Goal: Information Seeking & Learning: Learn about a topic

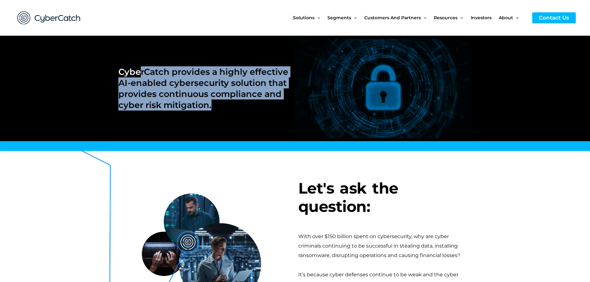
drag, startPoint x: 138, startPoint y: 67, endPoint x: 221, endPoint y: 103, distance: 90.5
click at [221, 103] on h2 "CyberCatch provides a highly effective AI-enabled cybersecurity solution that p…" at bounding box center [203, 88] width 170 height 44
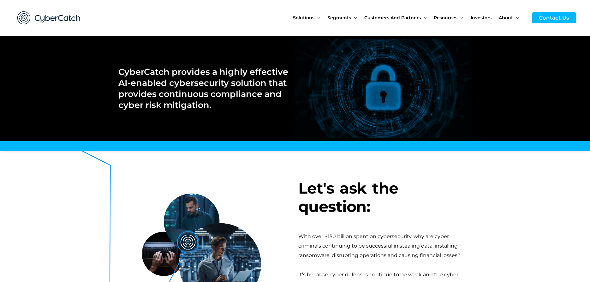
click at [220, 103] on h2 "CyberCatch provides a highly effective AI-enabled cybersecurity solution that p…" at bounding box center [203, 88] width 170 height 44
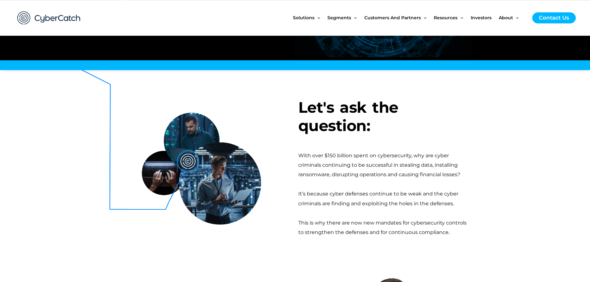
scroll to position [129, 0]
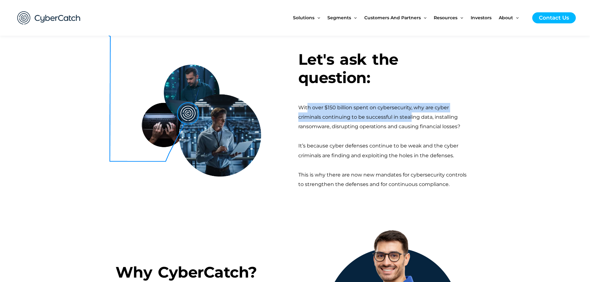
drag, startPoint x: 308, startPoint y: 110, endPoint x: 413, endPoint y: 114, distance: 104.6
click at [413, 114] on div "With over $150 billion spent on cybersecurity, why are cyber criminals continui…" at bounding box center [385, 117] width 174 height 29
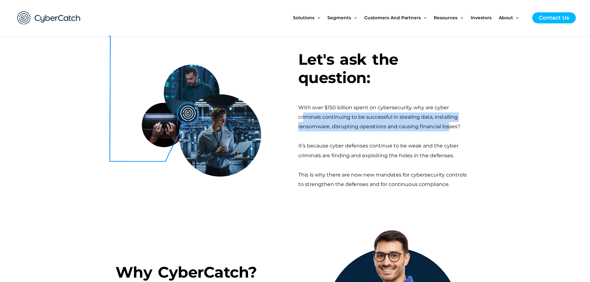
drag, startPoint x: 302, startPoint y: 117, endPoint x: 450, endPoint y: 125, distance: 148.0
click at [450, 125] on div "With over $150 billion spent on cybersecurity, why are cyber criminals continui…" at bounding box center [385, 117] width 174 height 29
click at [449, 125] on div "With over $150 billion spent on cybersecurity, why are cyber criminals continui…" at bounding box center [385, 117] width 174 height 29
drag, startPoint x: 379, startPoint y: 120, endPoint x: 458, endPoint y: 128, distance: 79.1
click at [458, 128] on div "With over $150 billion spent on cybersecurity, why are cyber criminals continui…" at bounding box center [385, 117] width 174 height 29
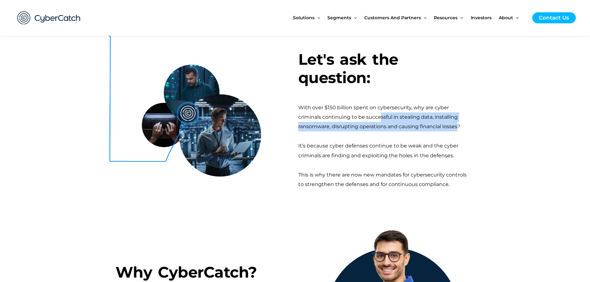
click at [458, 128] on div "With over $150 billion spent on cybersecurity, why are cyber criminals continui…" at bounding box center [385, 117] width 174 height 29
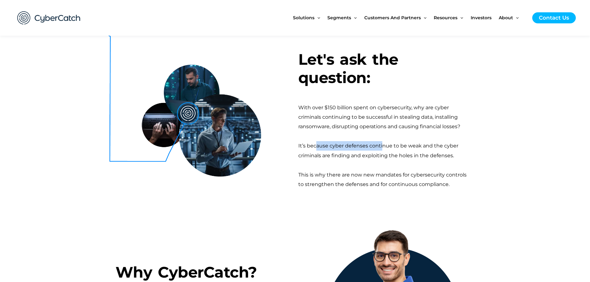
drag, startPoint x: 316, startPoint y: 145, endPoint x: 426, endPoint y: 154, distance: 109.9
click at [426, 154] on div "It’s because cyber defenses continue to be weak and the cyber criminals are fin…" at bounding box center [385, 150] width 174 height 19
click at [419, 152] on div "It’s because cyber defenses continue to be weak and the cyber criminals are fin…" at bounding box center [385, 150] width 174 height 19
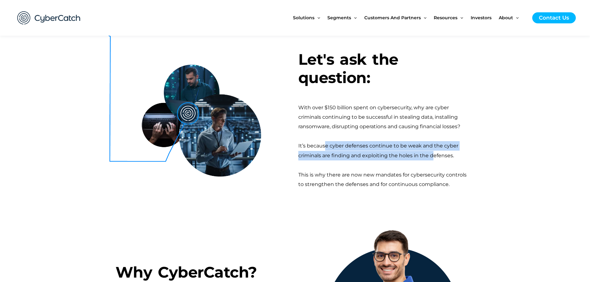
drag, startPoint x: 325, startPoint y: 149, endPoint x: 443, endPoint y: 158, distance: 117.8
click at [443, 158] on div "It’s because cyber defenses continue to be weak and the cyber criminals are fin…" at bounding box center [385, 150] width 174 height 19
drag, startPoint x: 443, startPoint y: 158, endPoint x: 373, endPoint y: 174, distance: 71.7
click at [443, 159] on div "It’s because cyber defenses continue to be weak and the cyber criminals are fin…" at bounding box center [385, 150] width 174 height 19
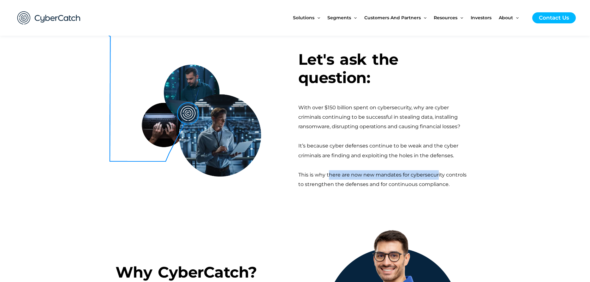
drag, startPoint x: 328, startPoint y: 173, endPoint x: 438, endPoint y: 177, distance: 109.9
click at [438, 177] on div "This is why there are now new mandates for cybersecurity controls to strengthen…" at bounding box center [385, 179] width 174 height 19
drag, startPoint x: 438, startPoint y: 177, endPoint x: 434, endPoint y: 178, distance: 4.5
click at [438, 177] on div "This is why there are now new mandates for cybersecurity controls to strengthen…" at bounding box center [385, 179] width 174 height 19
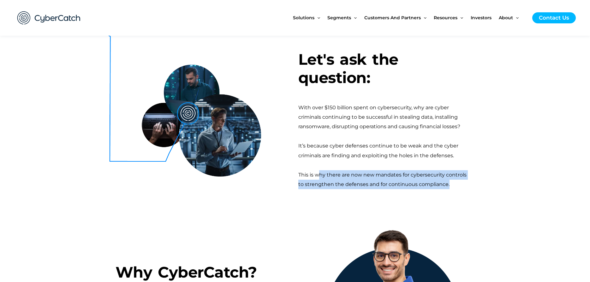
drag, startPoint x: 362, startPoint y: 179, endPoint x: 455, endPoint y: 183, distance: 93.5
click at [455, 183] on div "This is why there are now new mandates for cybersecurity controls to strengthen…" at bounding box center [385, 179] width 174 height 19
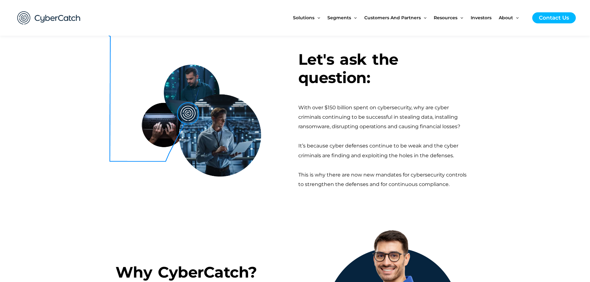
click at [384, 191] on div "Let's ask the question: With over $150 billion spent on cybersecurity, why are …" at bounding box center [385, 119] width 180 height 189
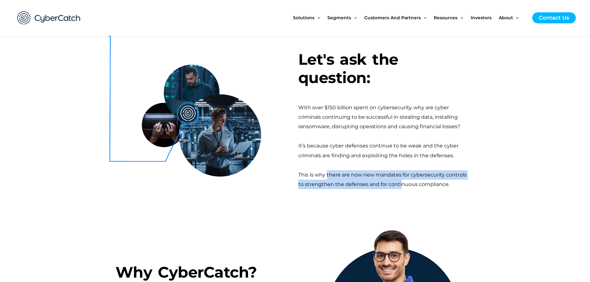
drag, startPoint x: 375, startPoint y: 179, endPoint x: 419, endPoint y: 182, distance: 43.7
click at [409, 182] on div "This is why there are now new mandates for cybersecurity controls to strengthen…" at bounding box center [385, 179] width 174 height 19
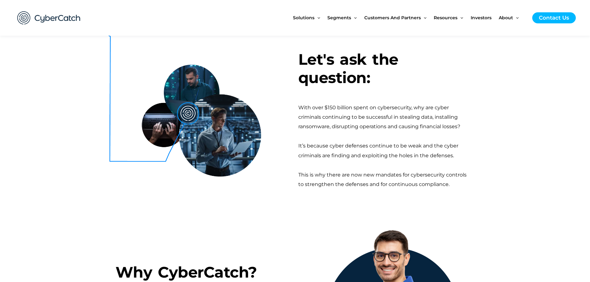
click at [420, 182] on div "This is why there are now new mandates for cybersecurity controls to strengthen…" at bounding box center [385, 179] width 174 height 19
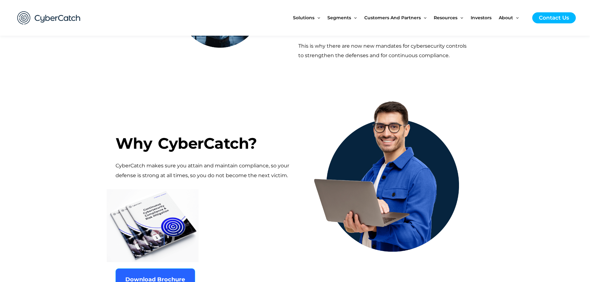
drag, startPoint x: 150, startPoint y: 166, endPoint x: 287, endPoint y: 171, distance: 137.4
click at [287, 171] on p "CyberCatch makes sure you attain and maintain compliance, so your defense is st…" at bounding box center [204, 170] width 177 height 19
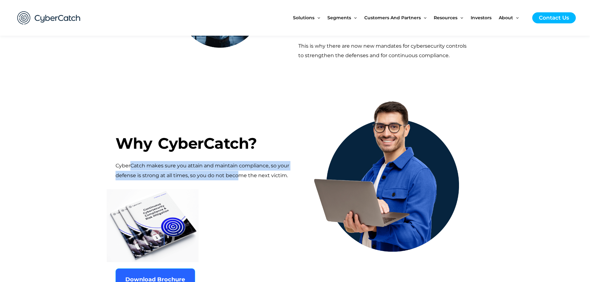
drag, startPoint x: 131, startPoint y: 168, endPoint x: 240, endPoint y: 173, distance: 108.7
click at [240, 173] on p "CyberCatch makes sure you attain and maintain compliance, so your defense is st…" at bounding box center [204, 170] width 177 height 19
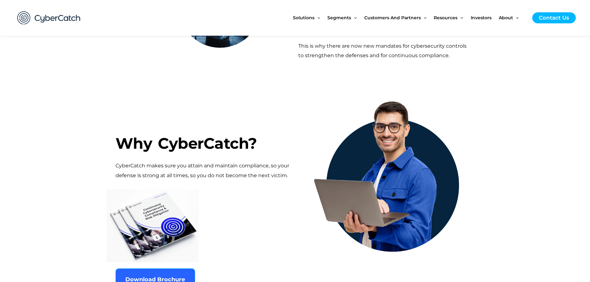
click at [244, 174] on p "CyberCatch makes sure you attain and maintain compliance, so your defense is st…" at bounding box center [204, 170] width 177 height 19
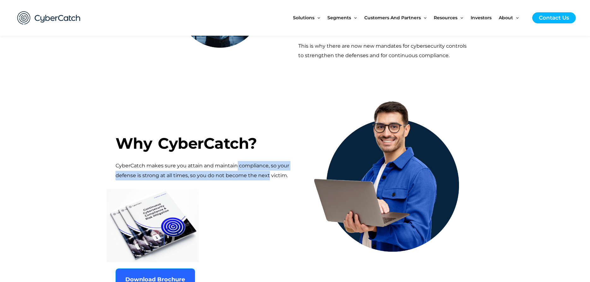
drag, startPoint x: 237, startPoint y: 167, endPoint x: 269, endPoint y: 177, distance: 34.0
click at [269, 177] on p "CyberCatch makes sure you attain and maintain compliance, so your defense is st…" at bounding box center [204, 170] width 177 height 19
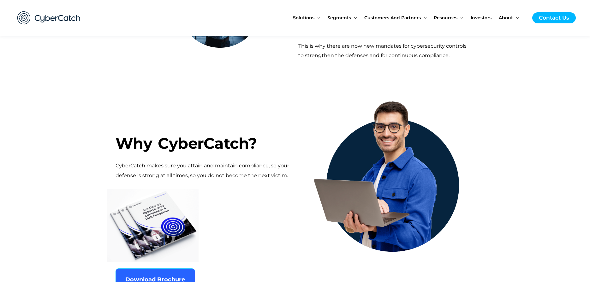
scroll to position [419, 0]
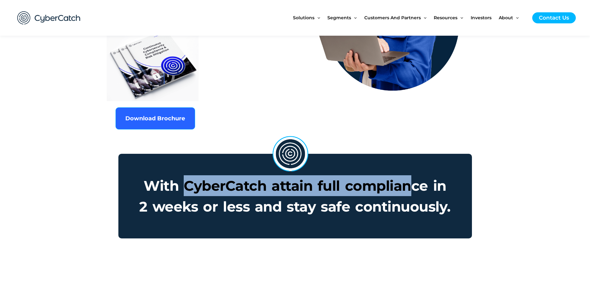
drag, startPoint x: 322, startPoint y: 188, endPoint x: 415, endPoint y: 193, distance: 93.6
click at [415, 193] on h3 "With CyberCatch attain full compliance [DATE] or less and stay safe continuousl…" at bounding box center [295, 195] width 352 height 83
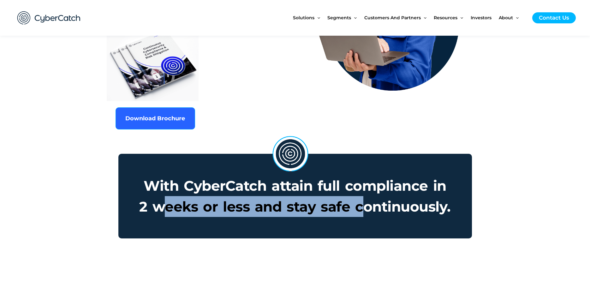
drag, startPoint x: 190, startPoint y: 214, endPoint x: 371, endPoint y: 212, distance: 181.5
click at [371, 212] on h3 "With CyberCatch attain full compliance [DATE] or less and stay safe continuousl…" at bounding box center [295, 195] width 352 height 83
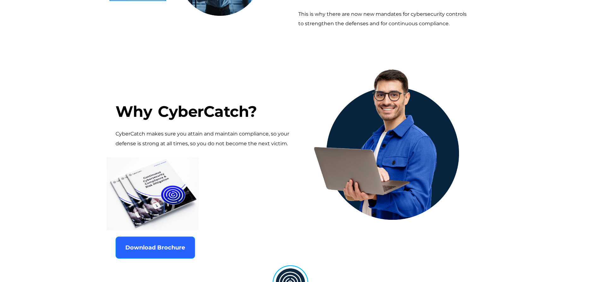
scroll to position [0, 0]
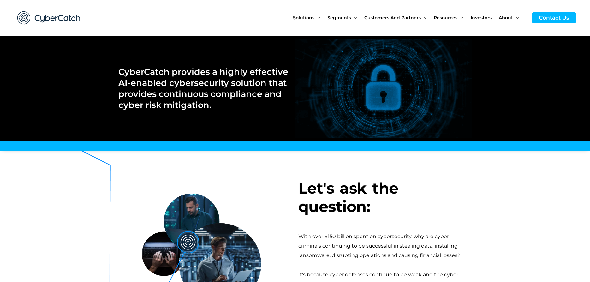
drag, startPoint x: 256, startPoint y: 219, endPoint x: 315, endPoint y: 60, distance: 170.5
click at [481, 18] on span "Investors" at bounding box center [481, 17] width 21 height 27
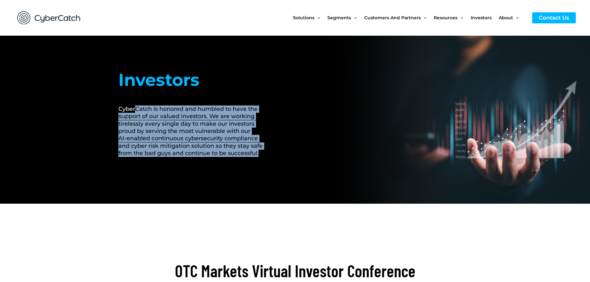
drag, startPoint x: 140, startPoint y: 78, endPoint x: 220, endPoint y: 176, distance: 126.6
click at [220, 176] on div "Investors CyberCatch is honored and humbled to have the support of our valued i…" at bounding box center [194, 120] width 158 height 168
click at [257, 135] on h2 "CyberCatch is honored and humbled to have the support of our valued investors. …" at bounding box center [194, 131] width 152 height 52
drag, startPoint x: 136, startPoint y: 91, endPoint x: 223, endPoint y: 175, distance: 120.8
click at [223, 175] on div "Investors CyberCatch is honored and humbled to have the support of our valued i…" at bounding box center [194, 120] width 158 height 168
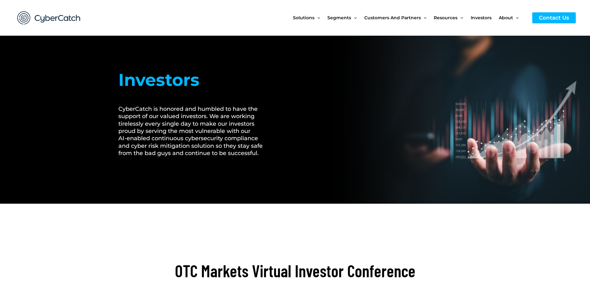
click at [223, 175] on div "Investors CyberCatch is honored and humbled to have the support of our valued i…" at bounding box center [194, 120] width 158 height 168
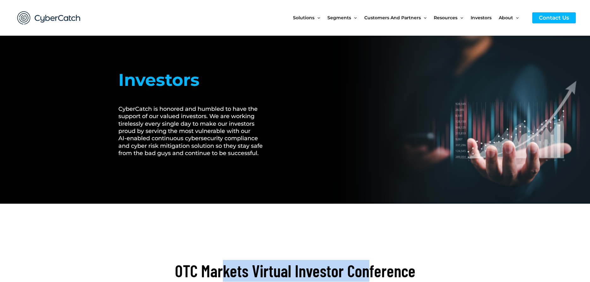
drag, startPoint x: 151, startPoint y: 204, endPoint x: 244, endPoint y: 207, distance: 93.5
click at [239, 260] on h2 "OTC Markets Virtual Investor Conference" at bounding box center [295, 271] width 354 height 22
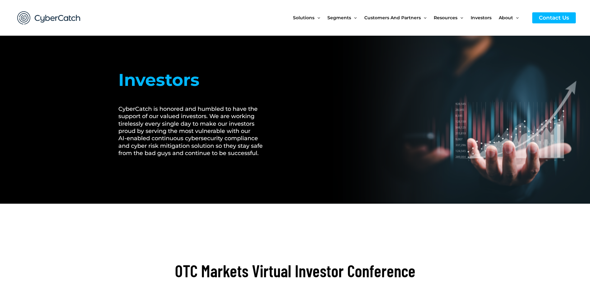
click at [244, 260] on h2 "OTC Markets Virtual Investor Conference" at bounding box center [295, 271] width 354 height 22
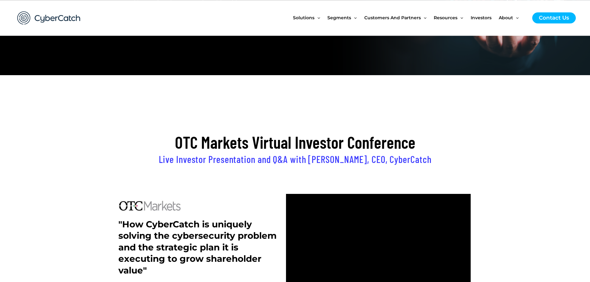
scroll to position [129, 0]
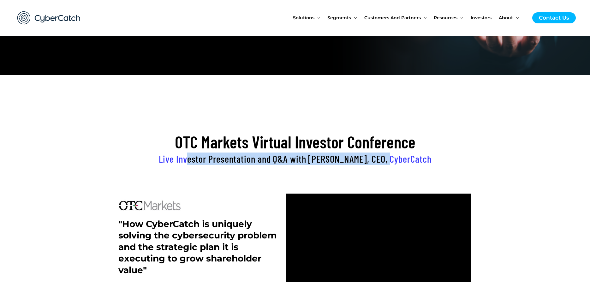
drag, startPoint x: 145, startPoint y: 97, endPoint x: 338, endPoint y: 95, distance: 193.5
click at [338, 152] on h2 "Live Investor Presentation and Q&A with Sai Huda, CEO, CyberCatch" at bounding box center [295, 158] width 354 height 13
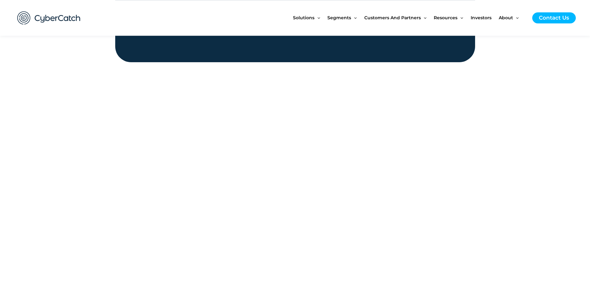
scroll to position [869, 0]
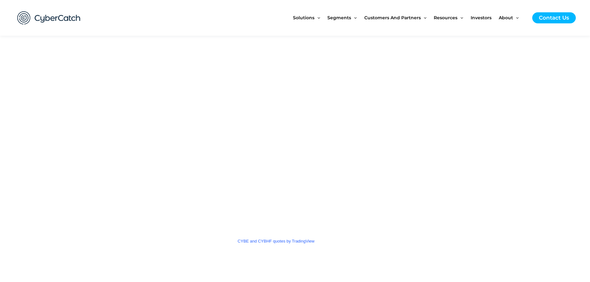
drag, startPoint x: 104, startPoint y: 138, endPoint x: 116, endPoint y: 136, distance: 12.7
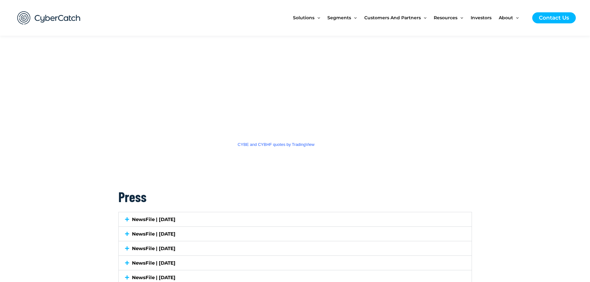
drag, startPoint x: 161, startPoint y: 148, endPoint x: 190, endPoint y: 150, distance: 29.7
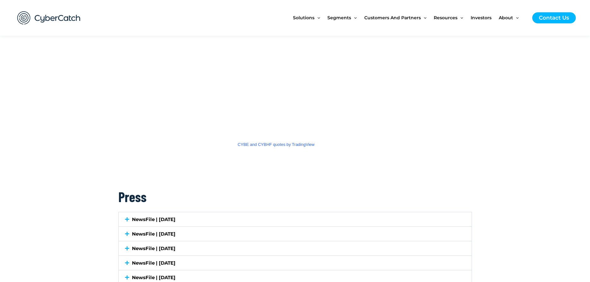
drag, startPoint x: 155, startPoint y: 163, endPoint x: 160, endPoint y: 164, distance: 5.4
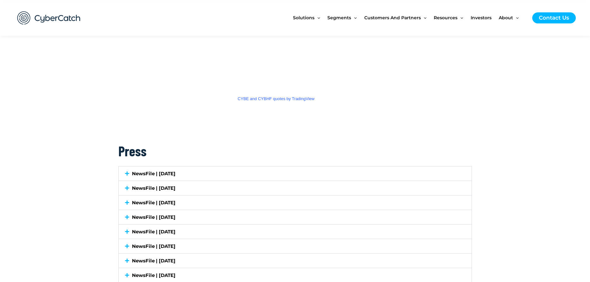
scroll to position [1030, 0]
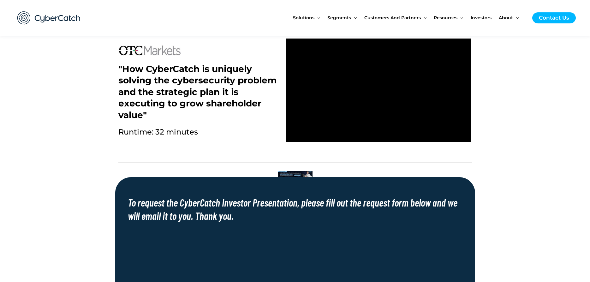
drag, startPoint x: 405, startPoint y: 220, endPoint x: 389, endPoint y: 114, distance: 106.8
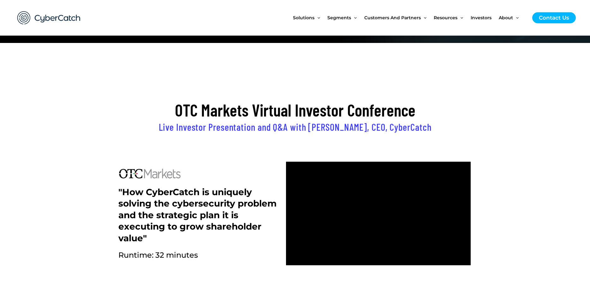
scroll to position [0, 0]
